Goal: Task Accomplishment & Management: Complete application form

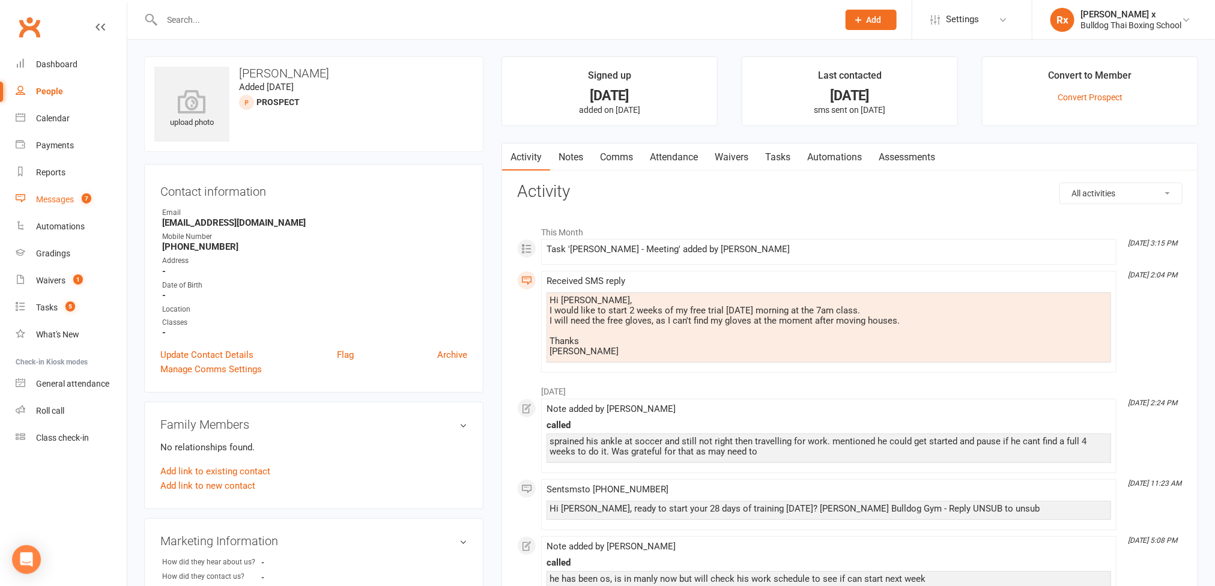
click at [69, 189] on link "Messages 7" at bounding box center [71, 199] width 111 height 27
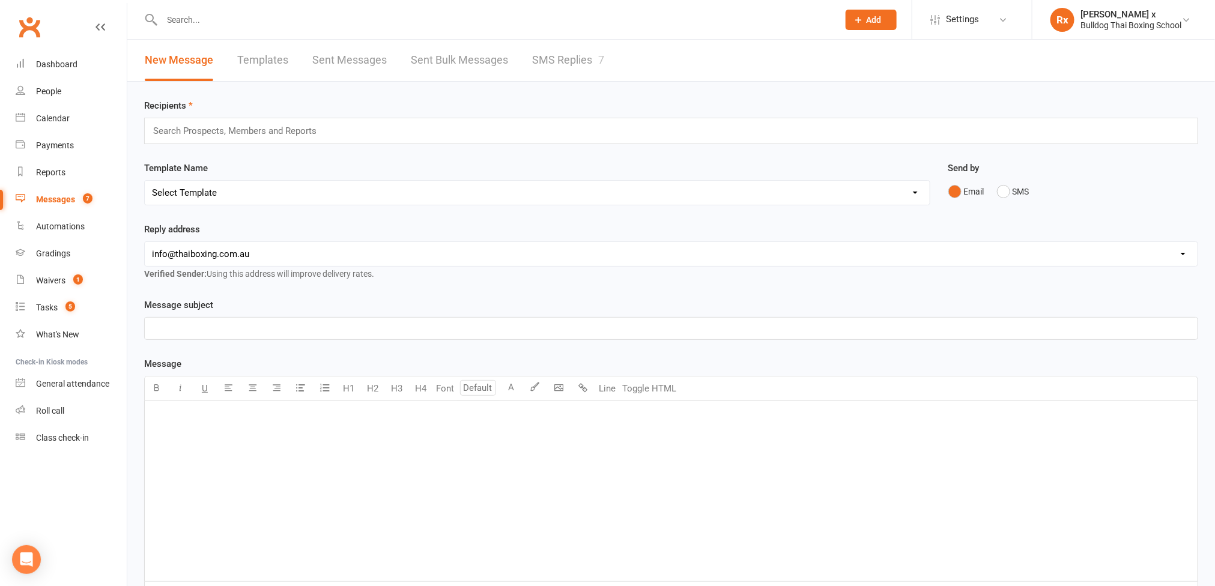
click at [584, 58] on link "SMS Replies 7" at bounding box center [568, 60] width 72 height 41
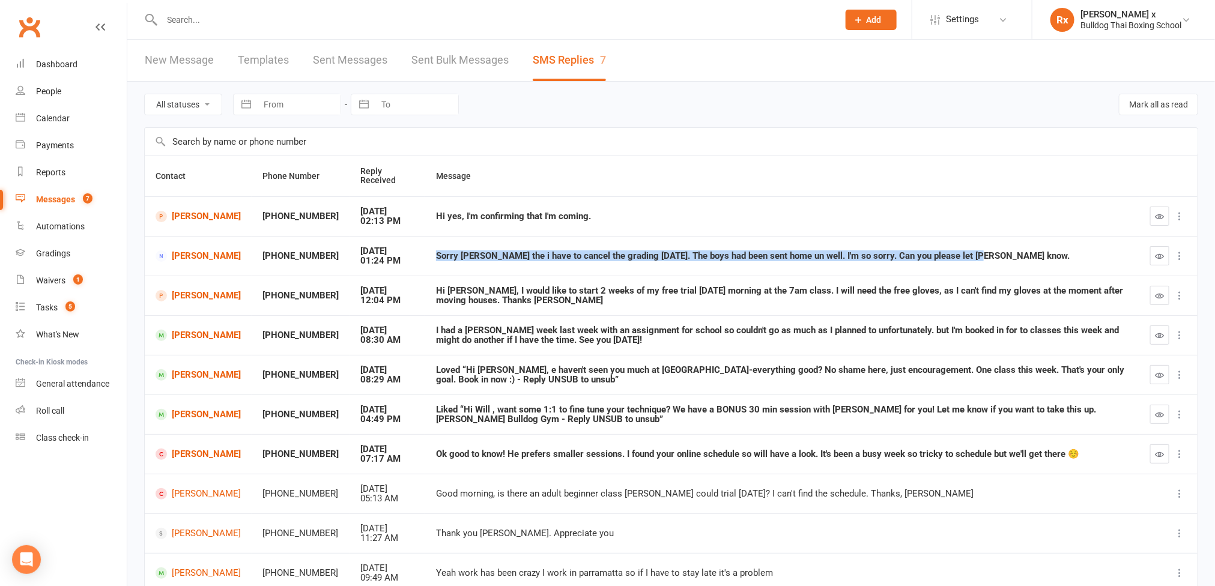
drag, startPoint x: 426, startPoint y: 254, endPoint x: 972, endPoint y: 253, distance: 545.9
click at [980, 252] on div "Sorry [PERSON_NAME] the i have to cancel the grading [DATE]. The boys had been …" at bounding box center [782, 256] width 692 height 10
copy div "Sorry [PERSON_NAME] the i have to cancel the grading [DATE]. The boys had been …"
click at [193, 259] on link "[PERSON_NAME]" at bounding box center [198, 255] width 85 height 11
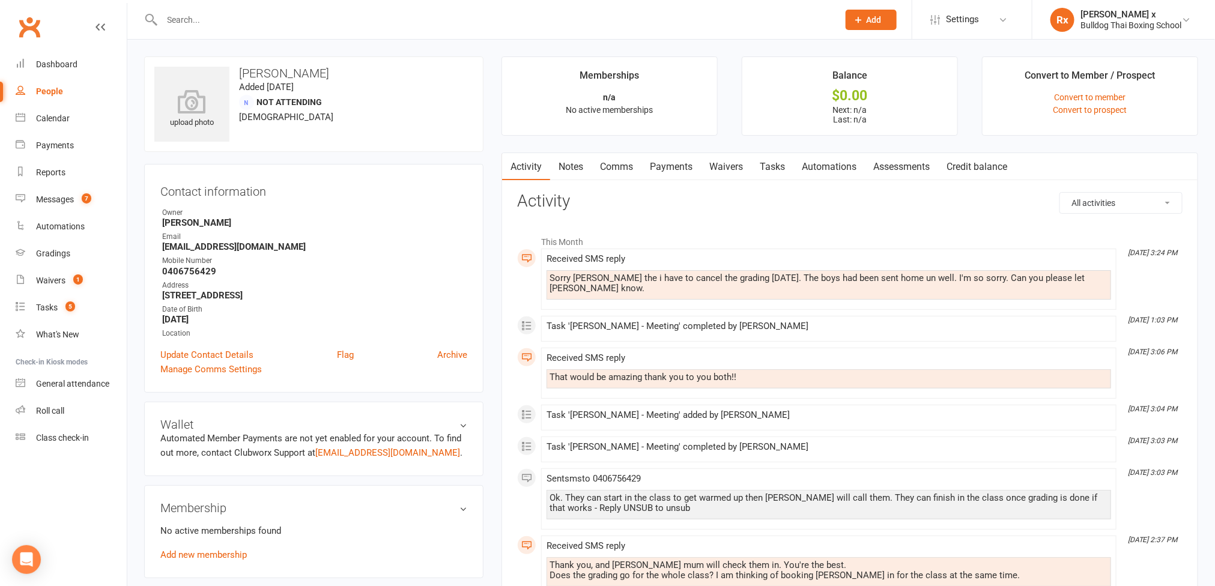
drag, startPoint x: 779, startPoint y: 171, endPoint x: 784, endPoint y: 188, distance: 17.5
click at [779, 170] on link "Tasks" at bounding box center [772, 167] width 42 height 28
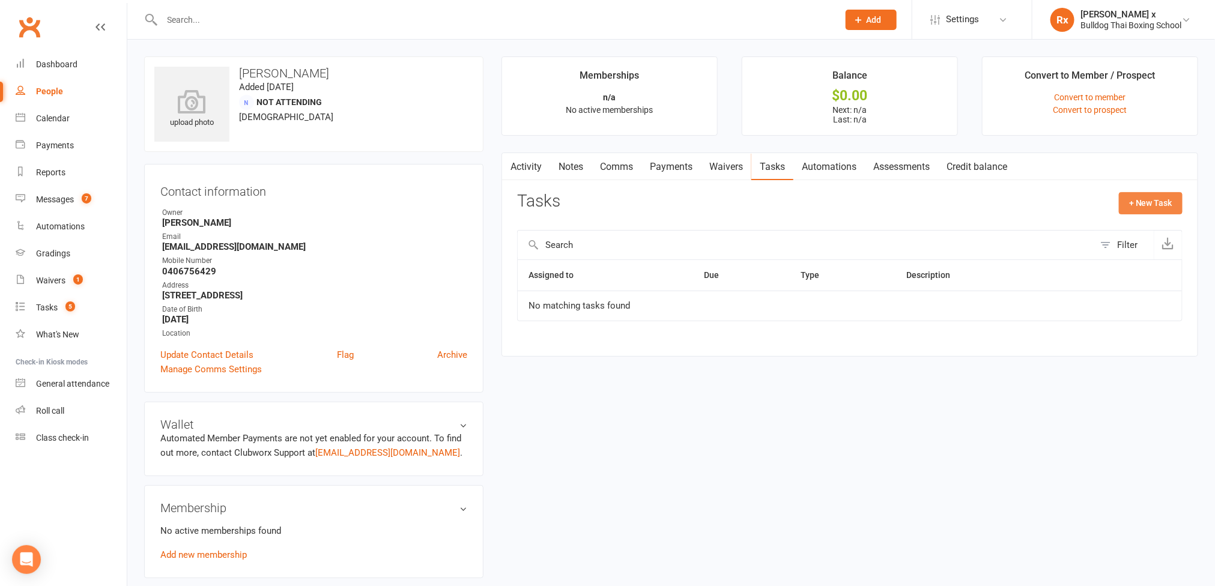
click at [1128, 198] on button "+ New Task" at bounding box center [1151, 203] width 64 height 22
select select "45795"
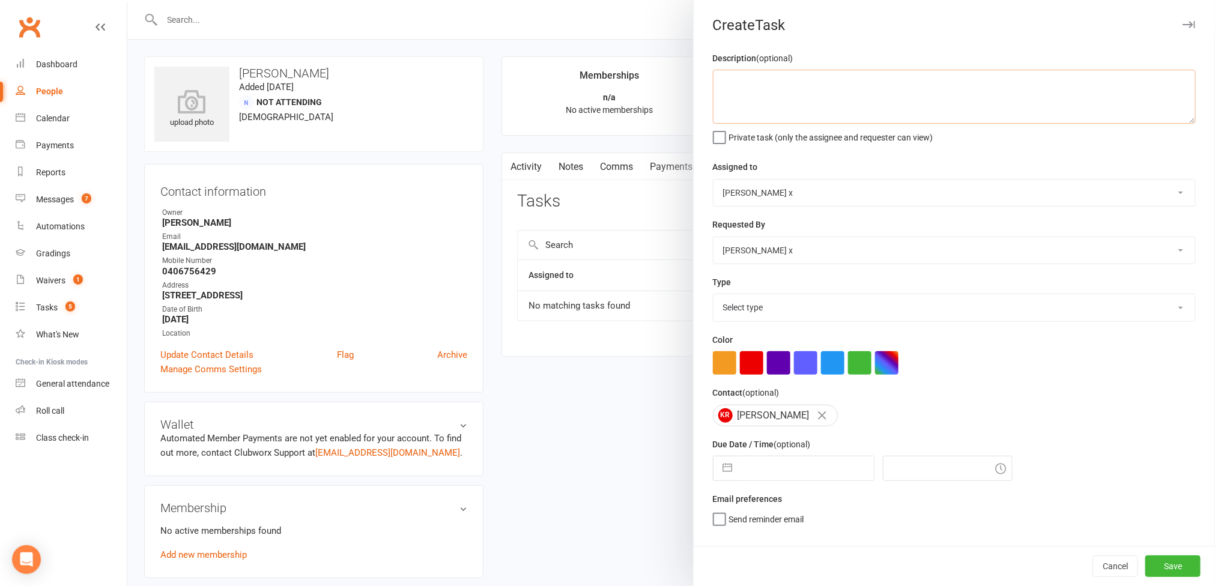
click at [775, 98] on textarea at bounding box center [954, 97] width 483 height 54
paste textarea "Sorry [PERSON_NAME] the i have to cancel the grading [DATE]. The boys had been …"
type textarea "Message: "Sorry [PERSON_NAME] the i have to cancel the grading [DATE]. The boys…"
drag, startPoint x: 1175, startPoint y: 187, endPoint x: 1139, endPoint y: 191, distance: 36.2
click at [1175, 187] on select "[PERSON_NAME] [PERSON_NAME] O'[PERSON_NAME] x [PERSON_NAME] [PERSON_NAME] [PERS…" at bounding box center [954, 193] width 482 height 26
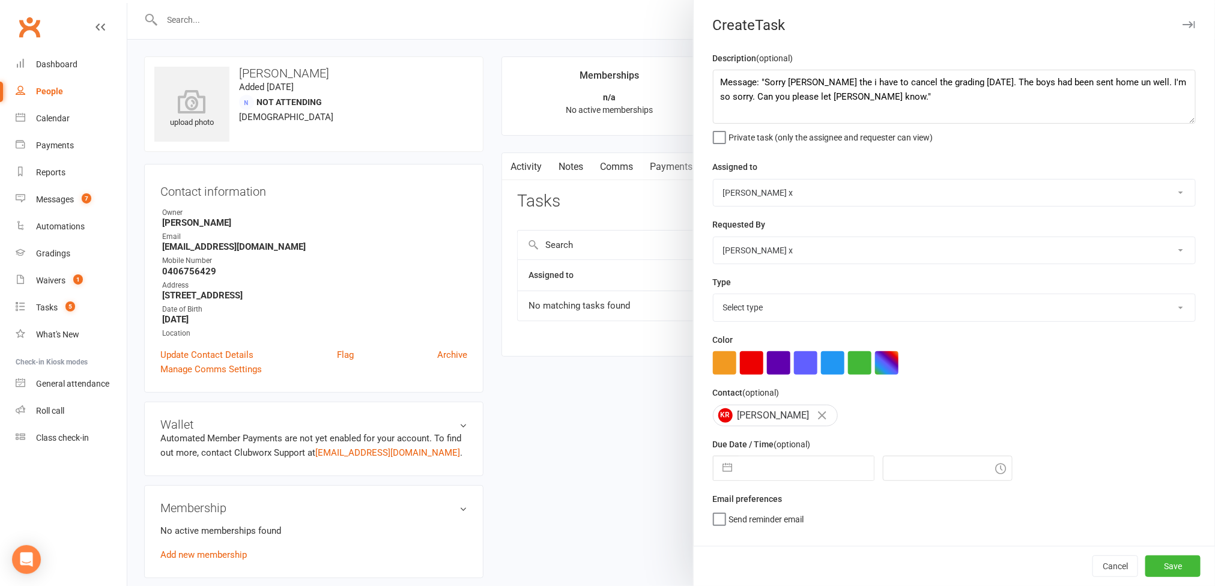
select select "12940"
click at [713, 181] on select "[PERSON_NAME] [PERSON_NAME] O'[PERSON_NAME] x [PERSON_NAME] [PERSON_NAME] [PERS…" at bounding box center [954, 193] width 482 height 26
click at [1148, 312] on select "Select type Action E-mail Meeting Phone call Text Add new task type" at bounding box center [954, 307] width 482 height 26
select select "12049"
click at [713, 297] on select "Select type Action E-mail Meeting Phone call Text Add new task type" at bounding box center [954, 307] width 482 height 26
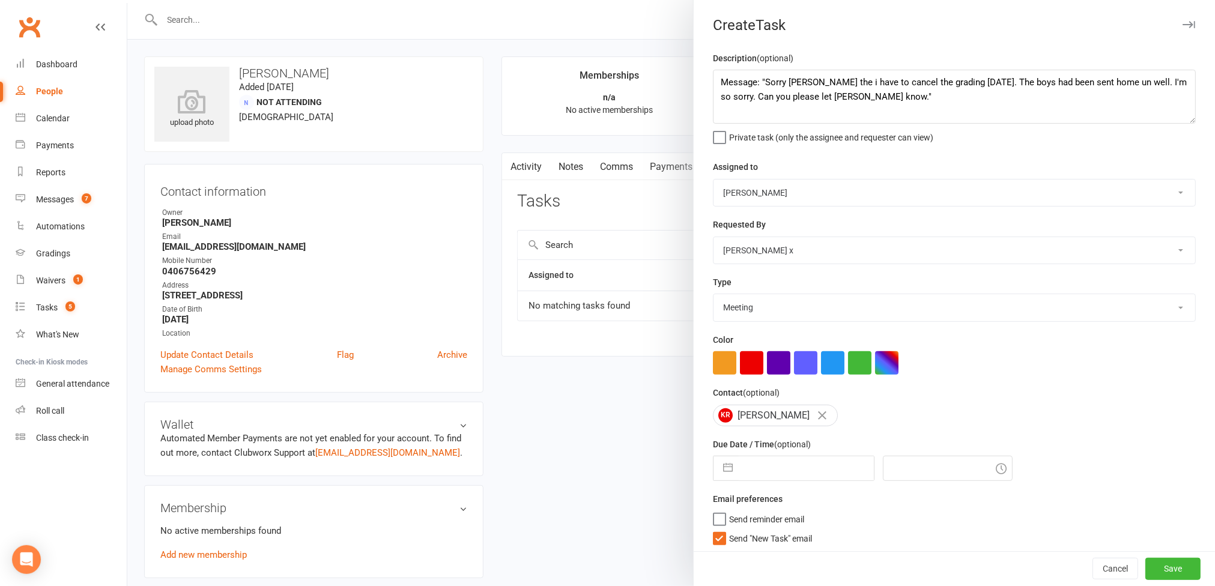
click at [793, 467] on input "text" at bounding box center [806, 468] width 135 height 24
select select "6"
select select "2025"
select select "7"
select select "2025"
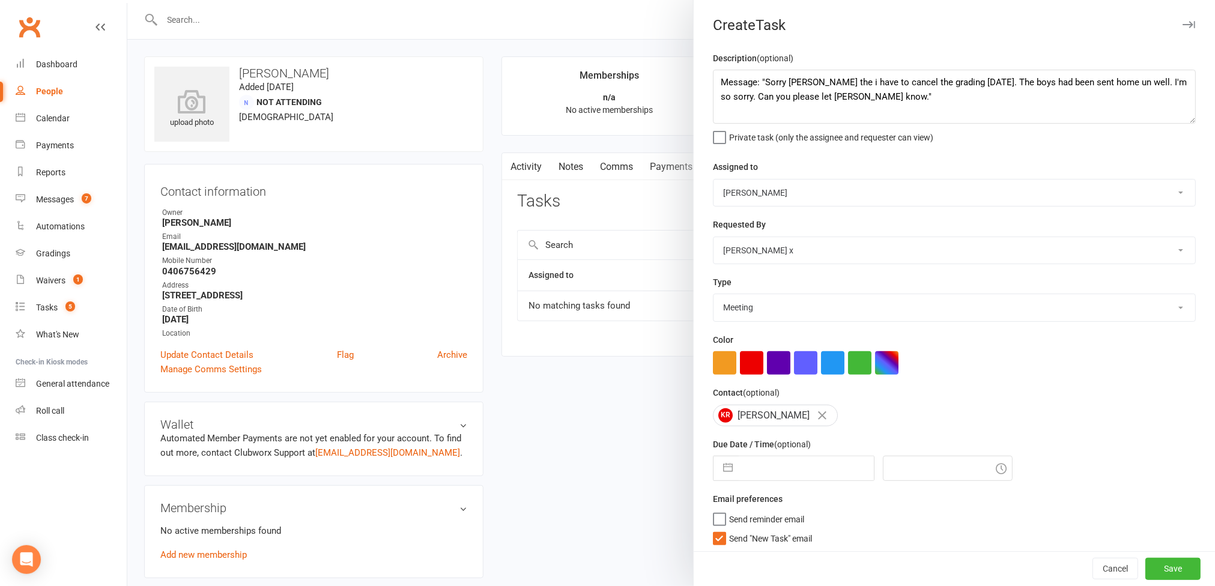
select select "8"
select select "2025"
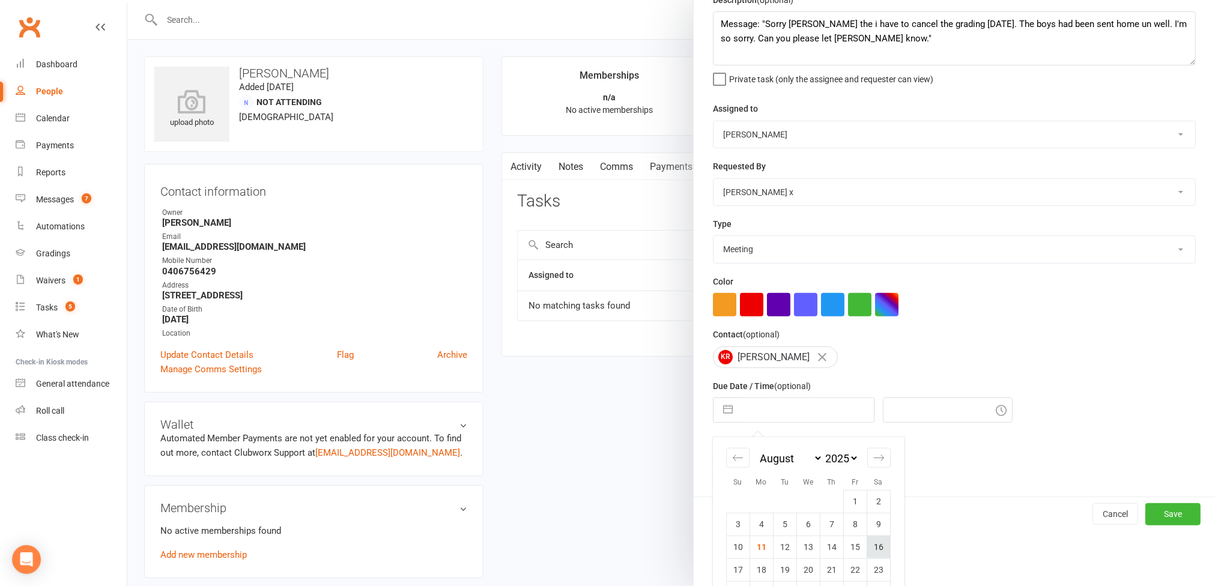
scroll to position [118, 0]
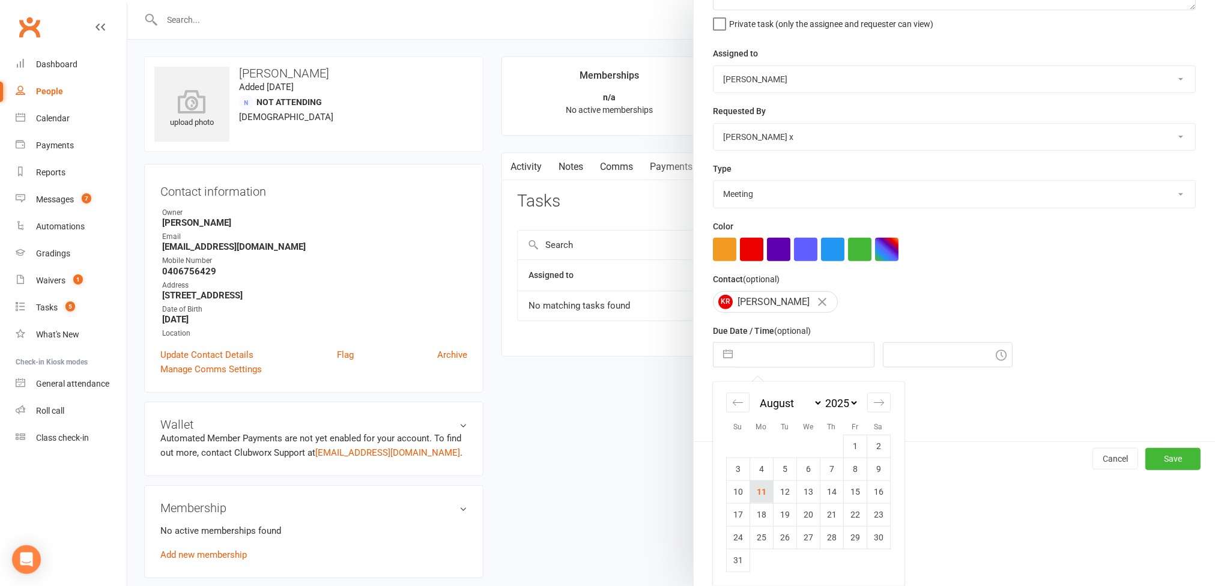
drag, startPoint x: 760, startPoint y: 492, endPoint x: 872, endPoint y: 470, distance: 113.8
click at [761, 492] on td "11" at bounding box center [760, 491] width 23 height 23
type input "[DATE]"
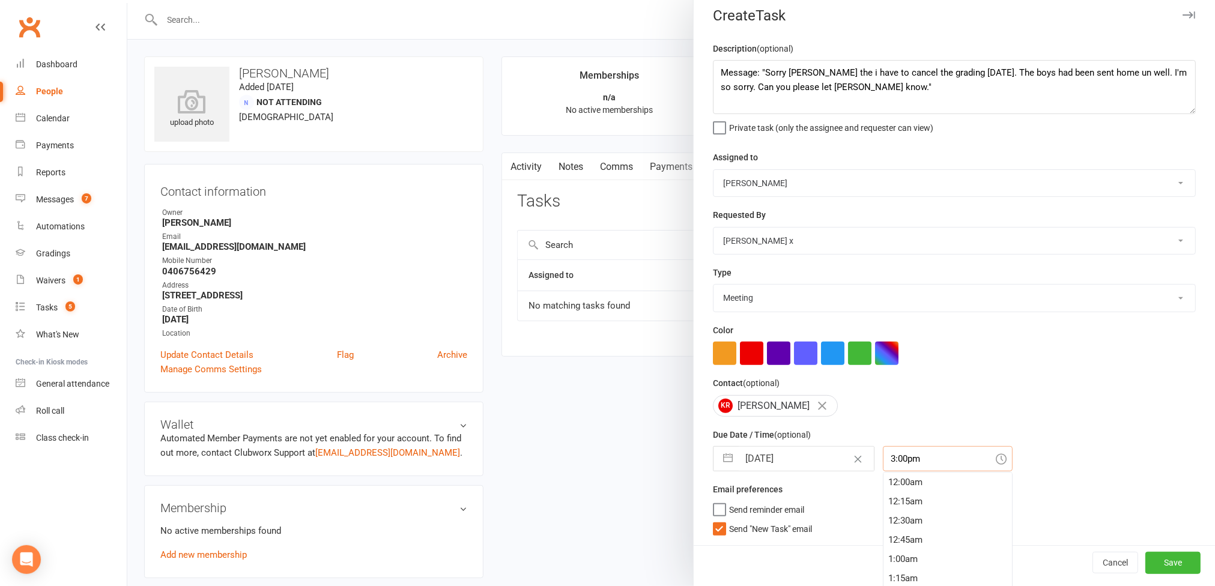
click at [910, 458] on input "3:00pm" at bounding box center [948, 458] width 130 height 25
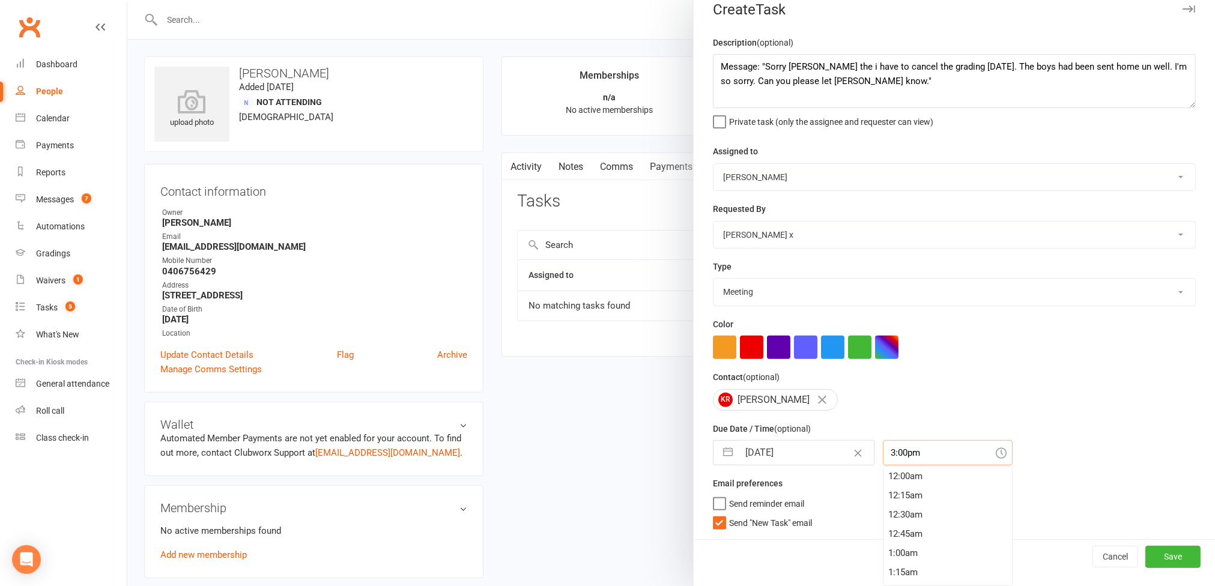
scroll to position [1132, 0]
click at [896, 474] on div "2:45pm" at bounding box center [947, 477] width 129 height 19
type input "2:45pm"
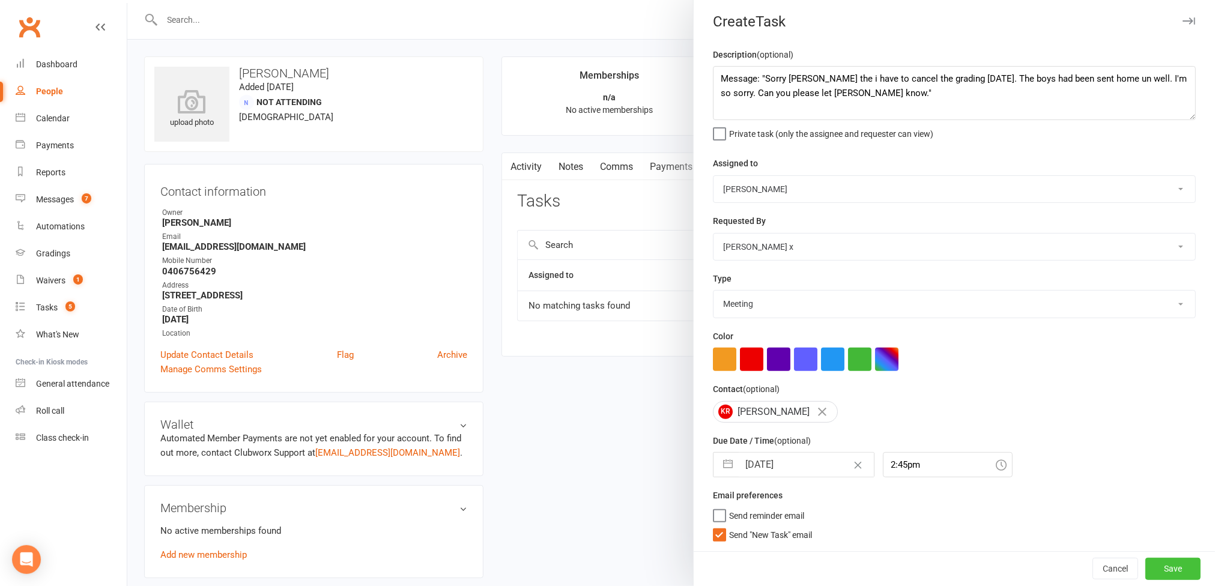
click at [1145, 578] on button "Save" at bounding box center [1172, 569] width 55 height 22
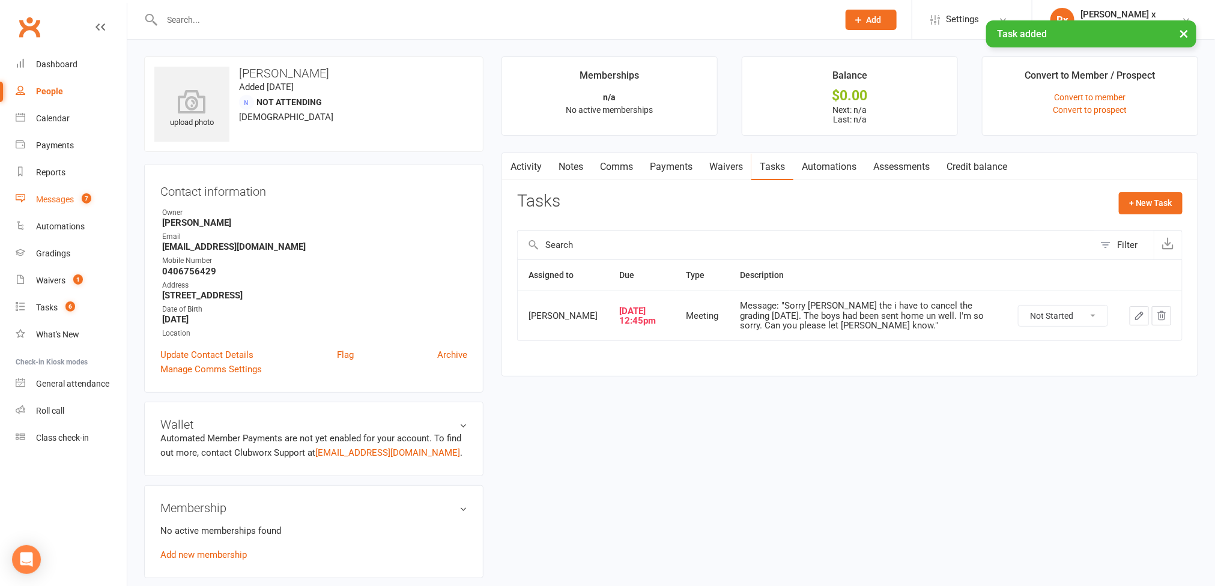
click at [41, 197] on div "Messages" at bounding box center [55, 200] width 38 height 10
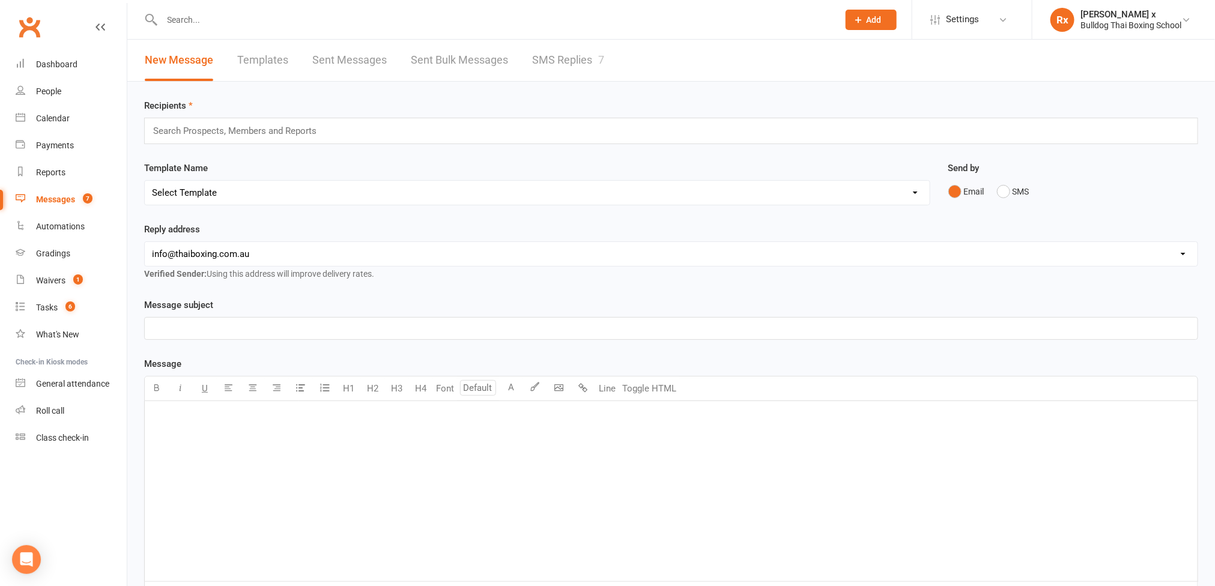
click at [562, 58] on link "SMS Replies 7" at bounding box center [568, 60] width 72 height 41
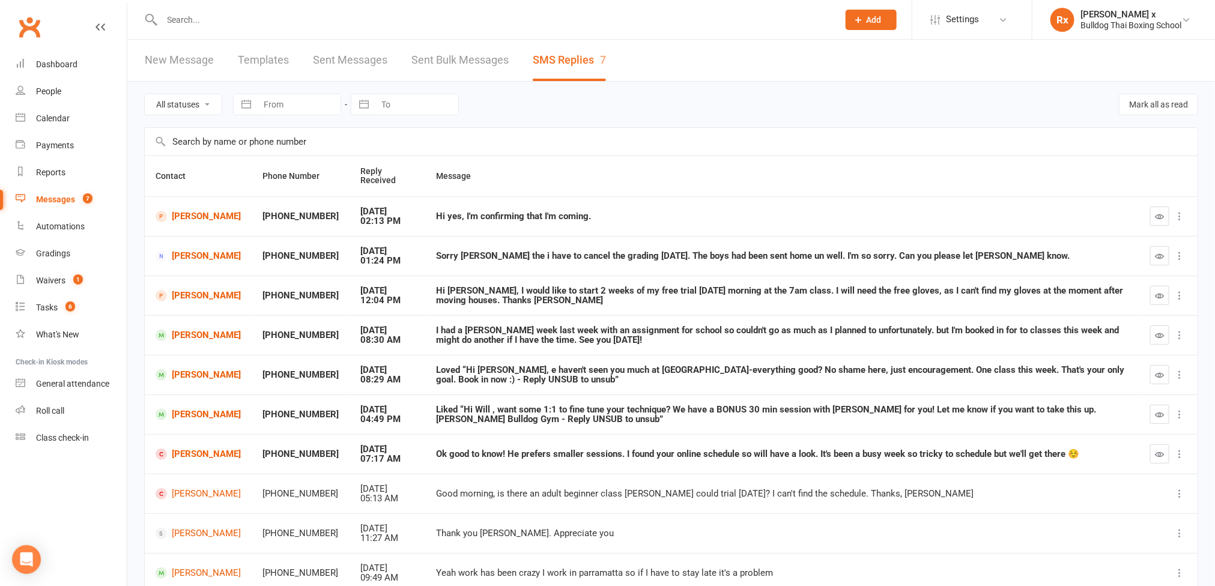
click at [218, 211] on td "[PERSON_NAME]" at bounding box center [198, 216] width 107 height 40
click at [215, 222] on link "[PERSON_NAME]" at bounding box center [198, 216] width 85 height 11
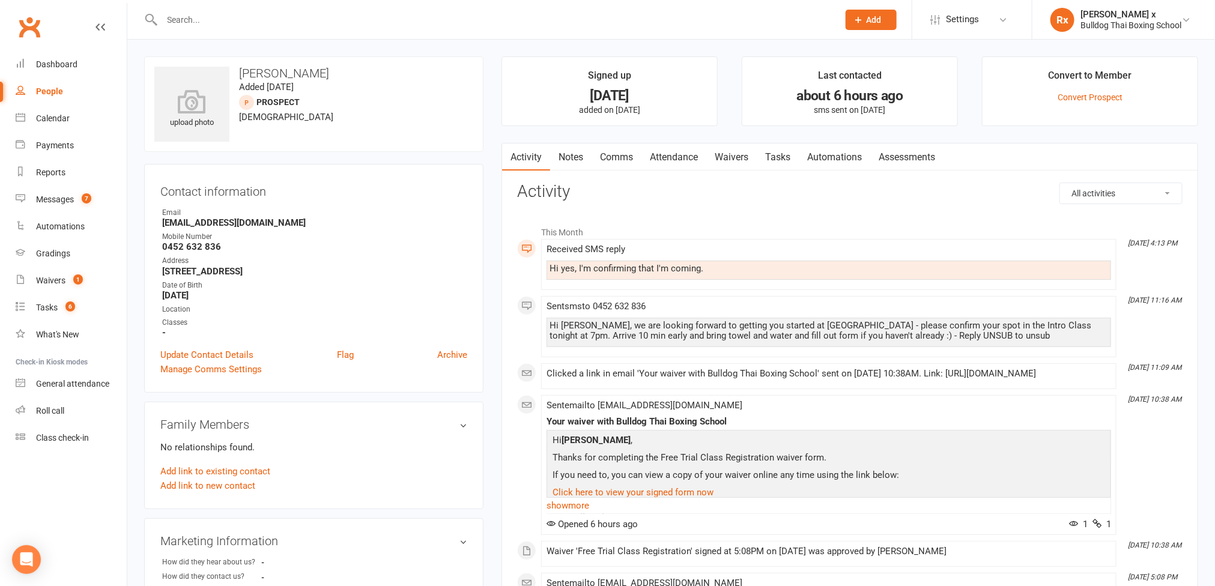
drag, startPoint x: 781, startPoint y: 150, endPoint x: 789, endPoint y: 147, distance: 8.9
click at [782, 148] on link "Tasks" at bounding box center [778, 158] width 42 height 28
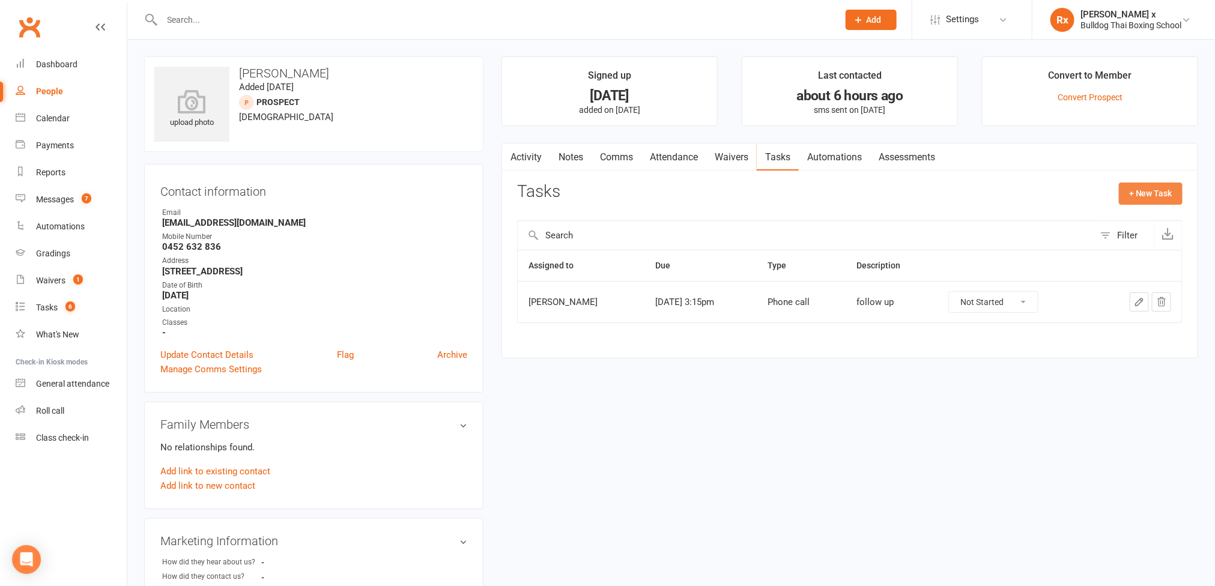
click at [1170, 191] on button "+ New Task" at bounding box center [1151, 194] width 64 height 22
select select "45795"
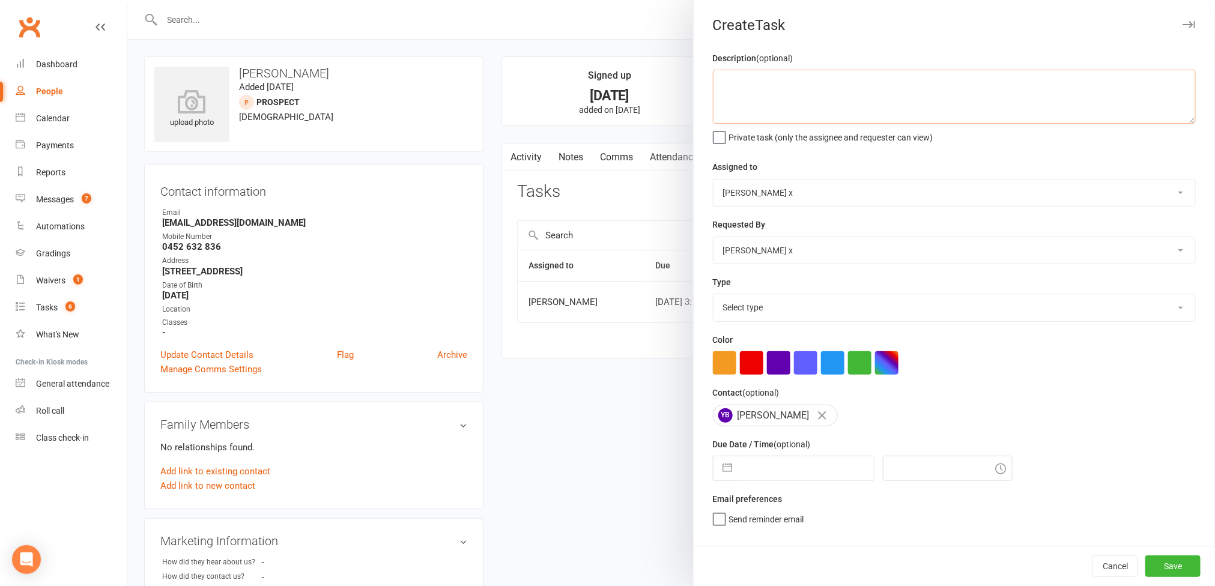
click at [766, 101] on textarea at bounding box center [954, 97] width 483 height 54
type textarea "Confirmed intro class tonight."
click at [1166, 186] on select "[PERSON_NAME] [PERSON_NAME] O'[PERSON_NAME] x [PERSON_NAME] [PERSON_NAME] [PERS…" at bounding box center [954, 193] width 482 height 26
select select "12940"
click at [713, 181] on select "[PERSON_NAME] [PERSON_NAME] O'[PERSON_NAME] x [PERSON_NAME] [PERSON_NAME] [PERS…" at bounding box center [954, 193] width 482 height 26
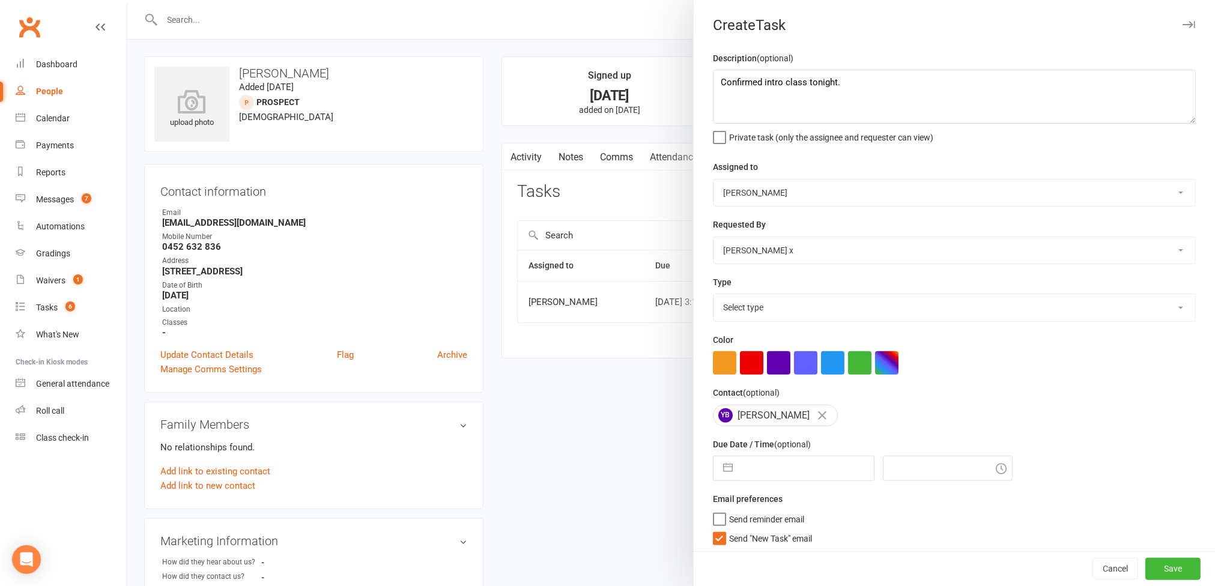
click at [1146, 315] on select "Select type Action E-mail Meeting Phone call Text Add new task type" at bounding box center [954, 307] width 482 height 26
select select "12049"
click at [713, 297] on select "Select type Action E-mail Meeting Phone call Text Add new task type" at bounding box center [954, 307] width 482 height 26
select select "6"
select select "2025"
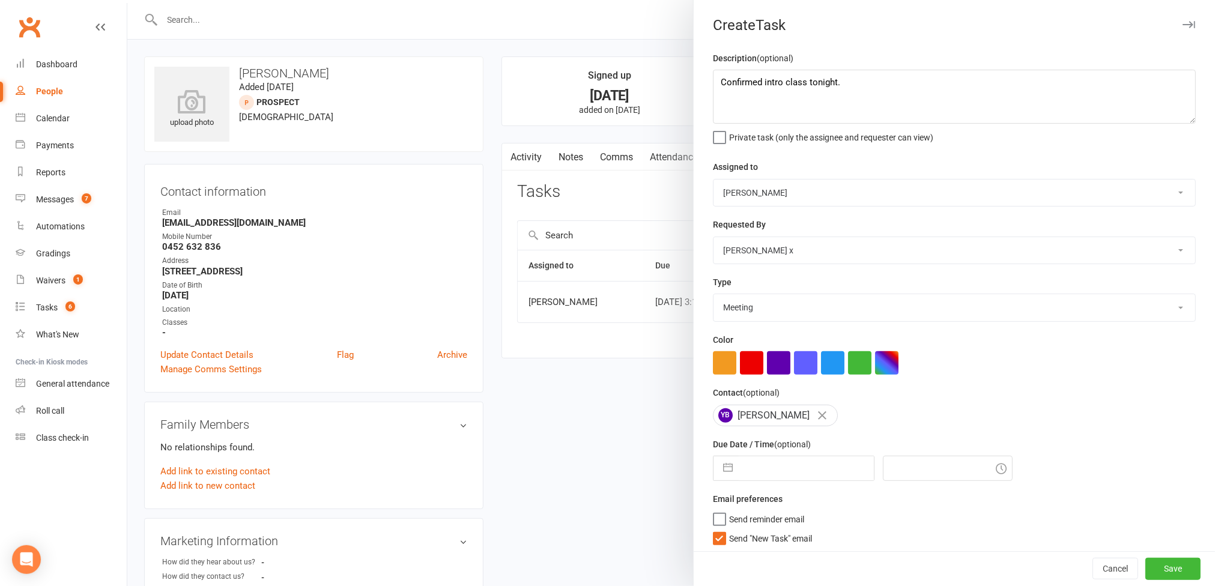
select select "7"
select select "2025"
select select "8"
select select "2025"
click at [799, 478] on input "text" at bounding box center [806, 468] width 135 height 24
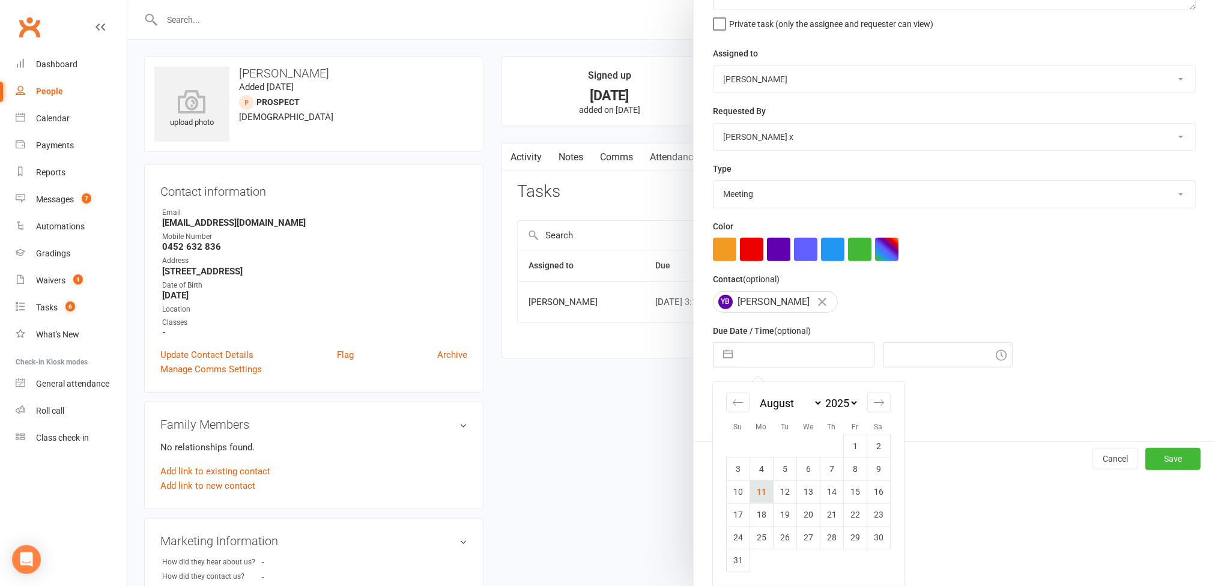
click at [749, 483] on td "11" at bounding box center [760, 491] width 23 height 23
type input "[DATE]"
type input "3:00pm"
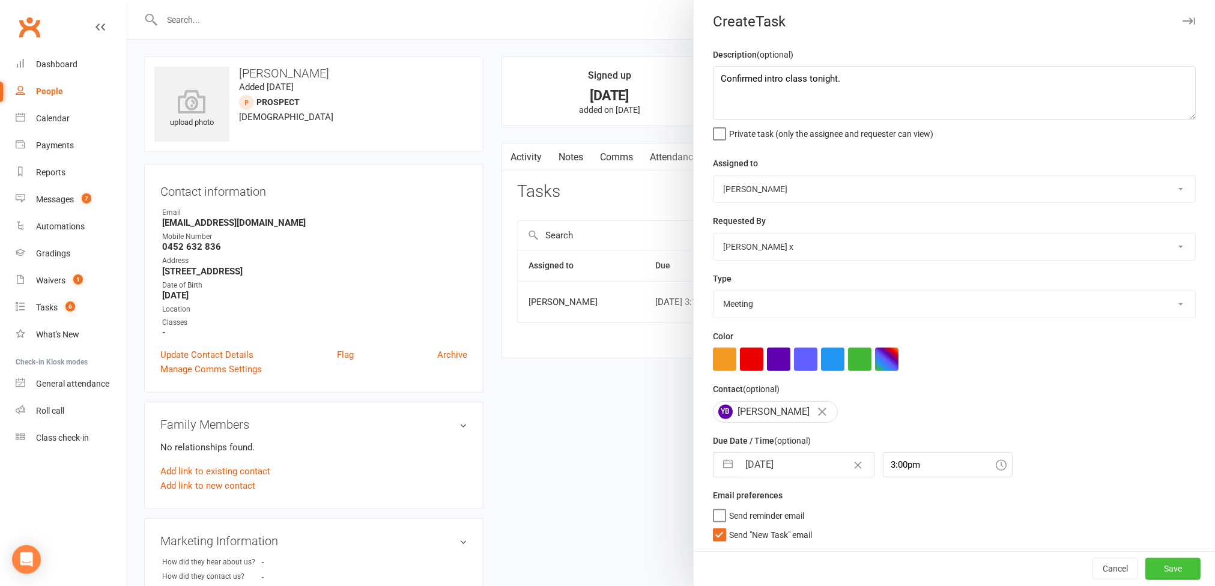
click at [1145, 575] on button "Save" at bounding box center [1172, 569] width 55 height 22
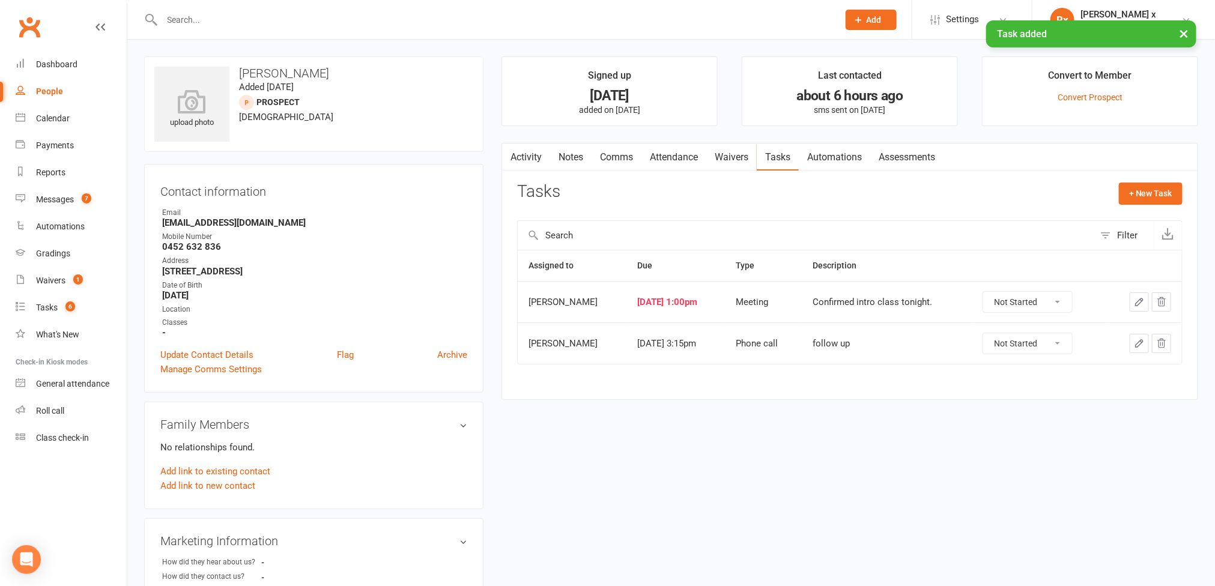
click at [56, 81] on link "People" at bounding box center [71, 91] width 111 height 27
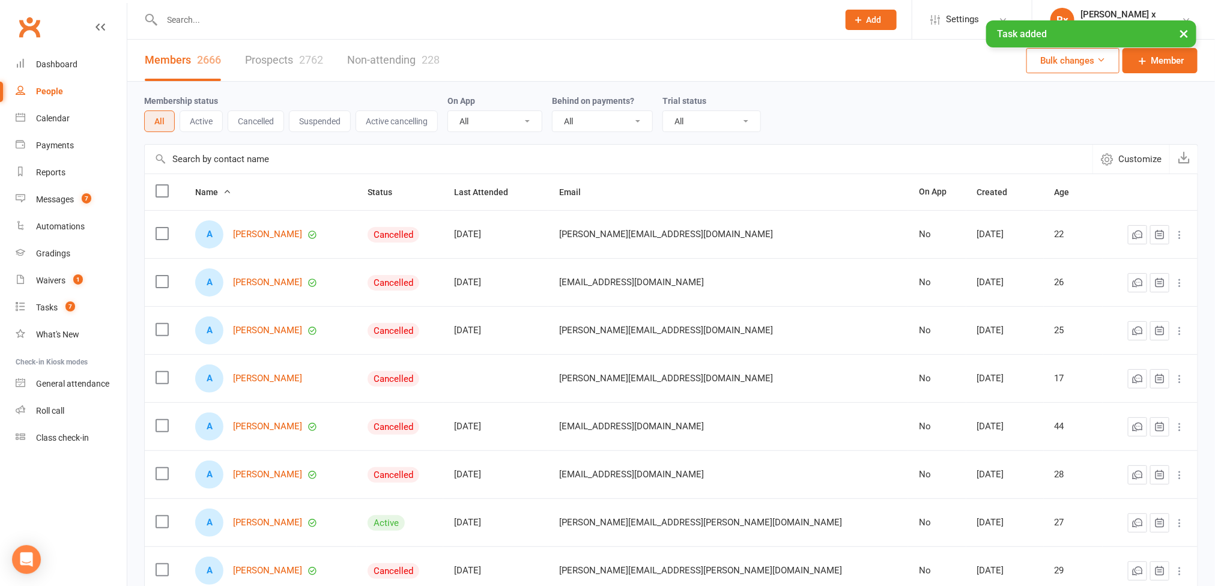
click at [271, 53] on link "Prospects 2762" at bounding box center [284, 60] width 78 height 41
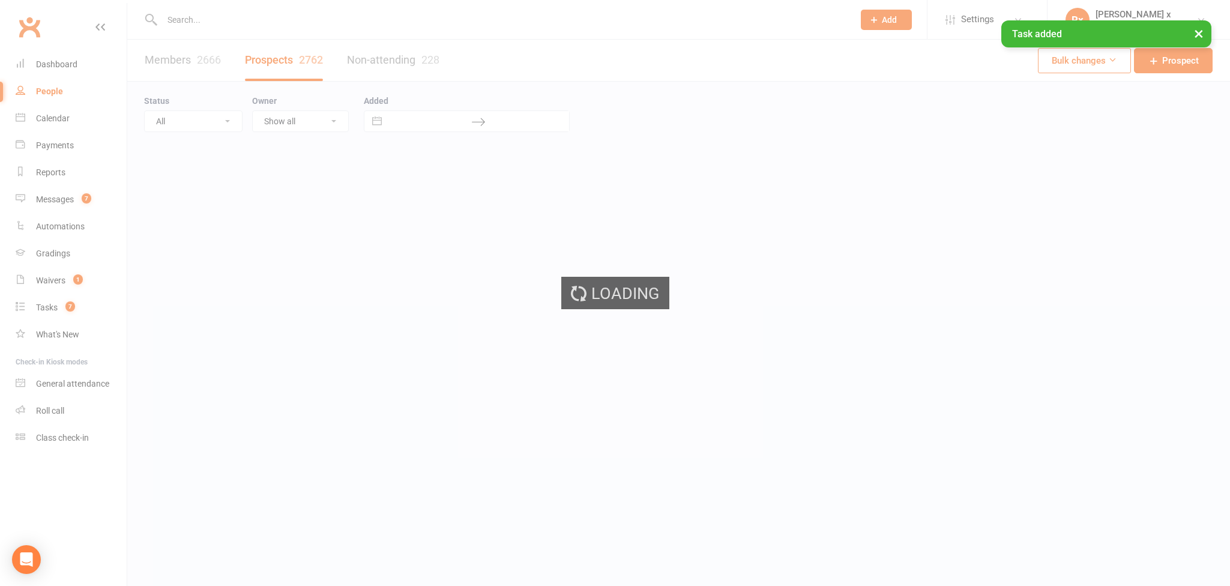
select select "100"
